Goal: Check status: Check status

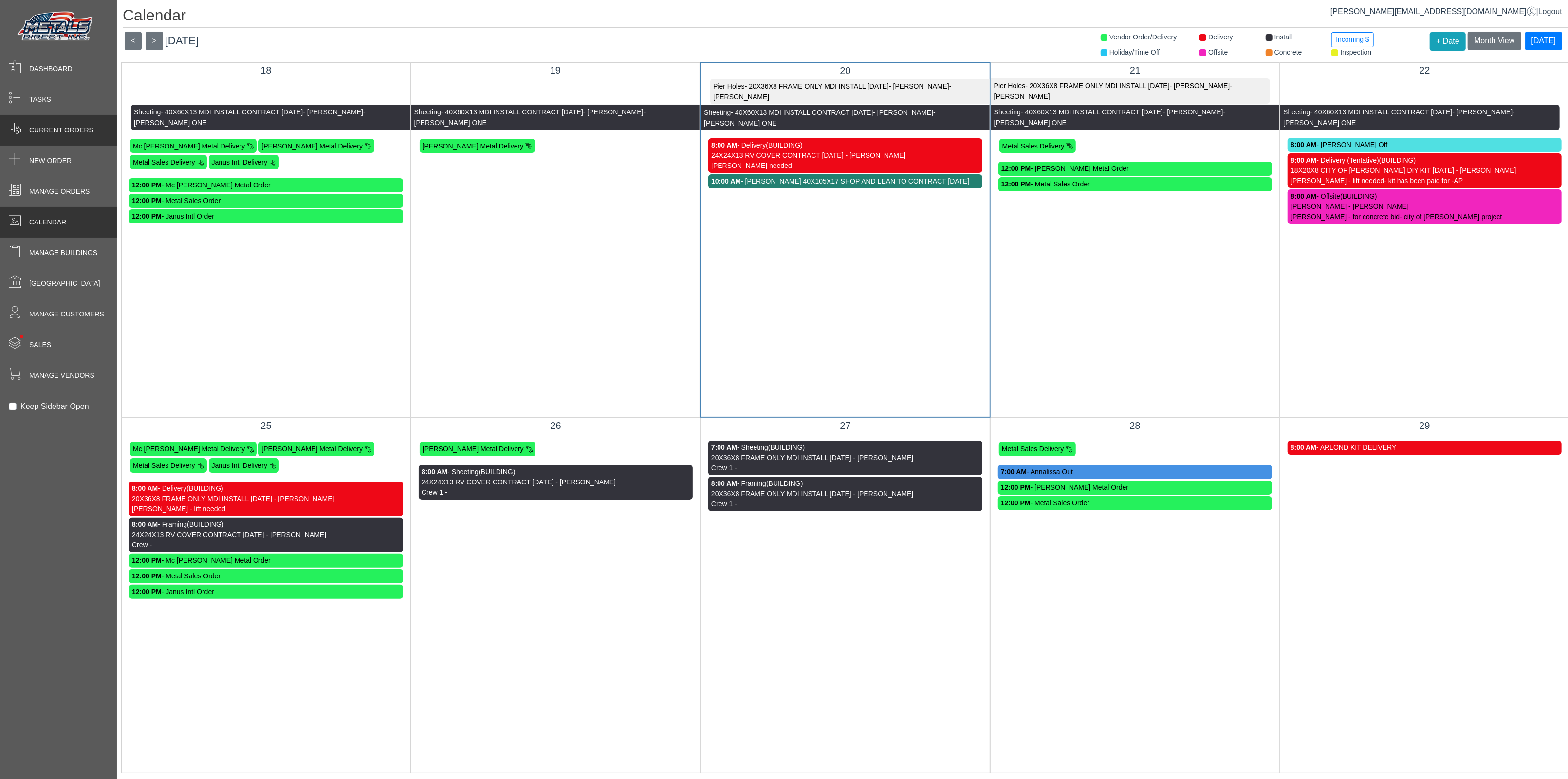
click at [72, 134] on span "Current Orders" at bounding box center [60, 130] width 64 height 10
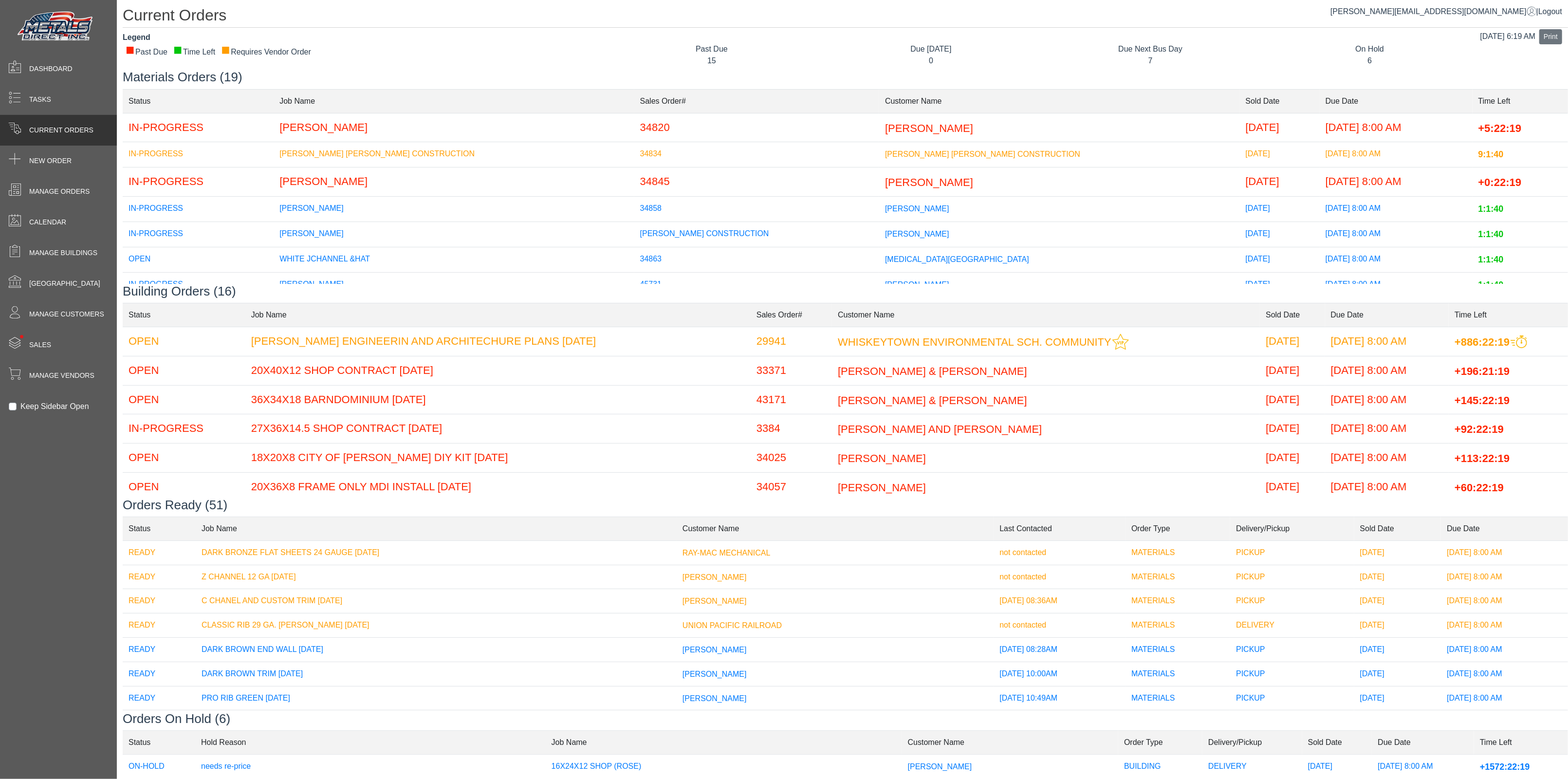
click at [398, 156] on td "[PERSON_NAME] [PERSON_NAME] CONSTRUCTION" at bounding box center [453, 155] width 360 height 26
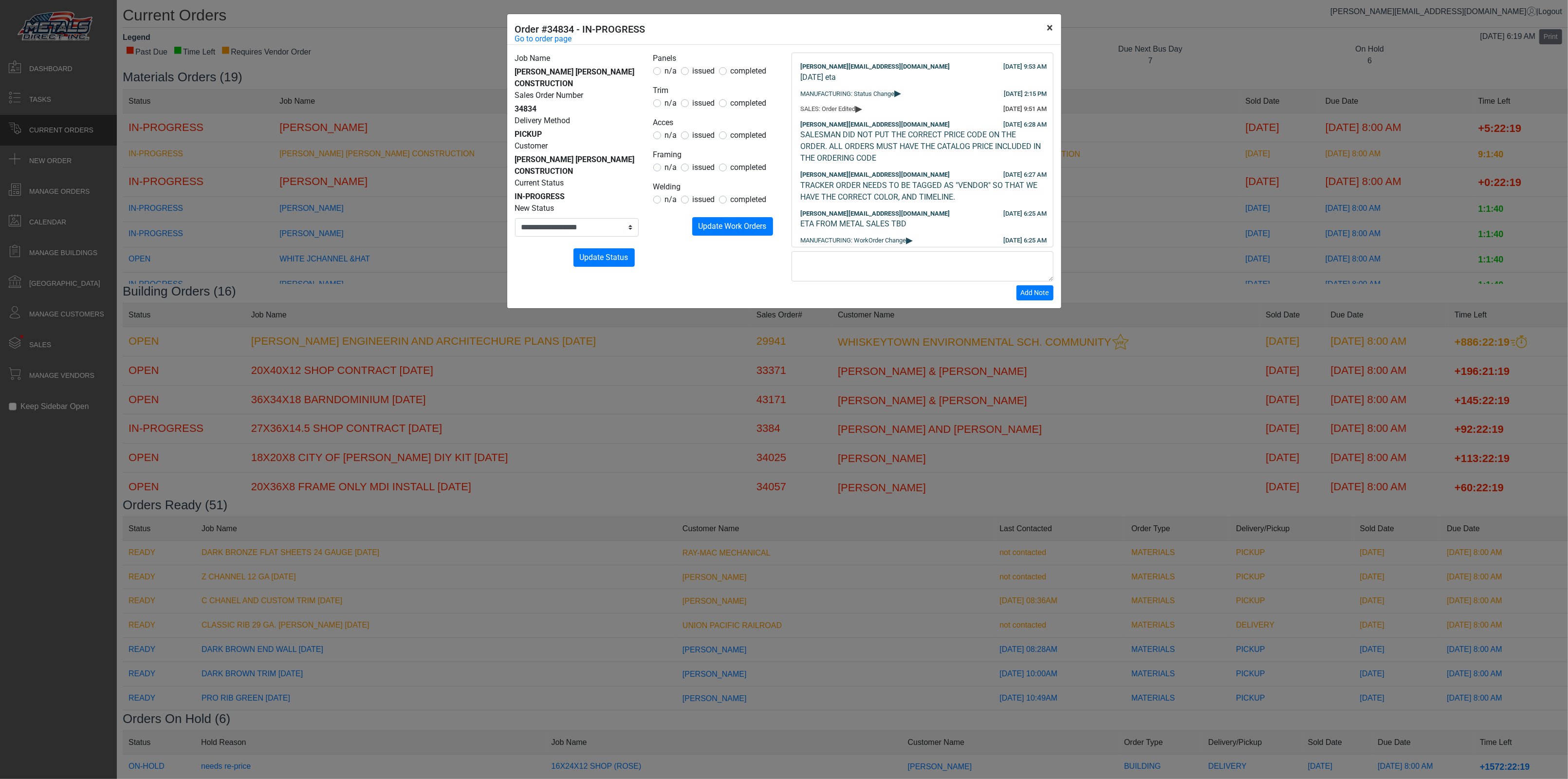
click at [1055, 30] on button "×" at bounding box center [1051, 28] width 22 height 28
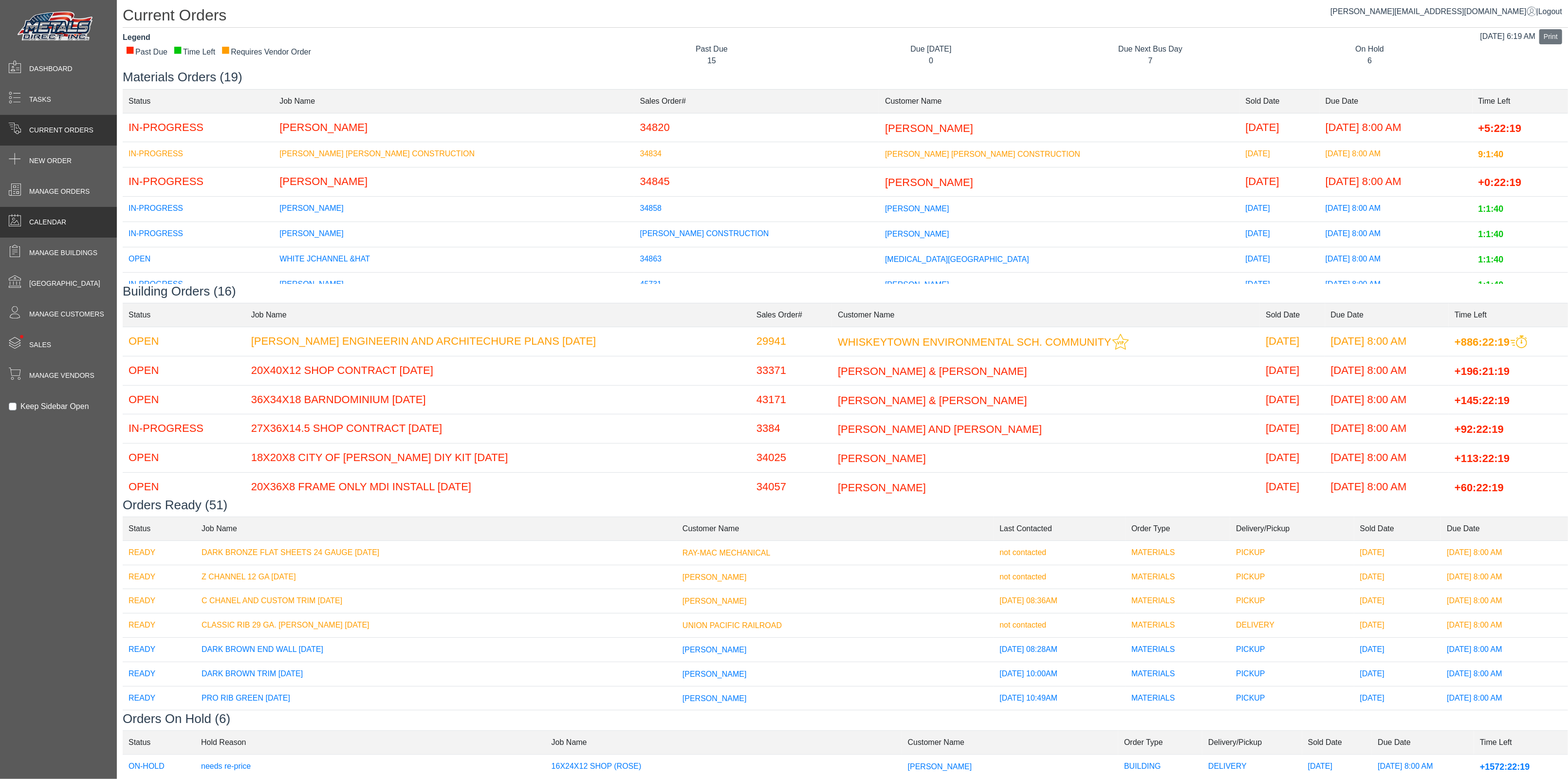
click at [42, 218] on span "Calendar" at bounding box center [47, 222] width 37 height 10
